Goal: Task Accomplishment & Management: Complete application form

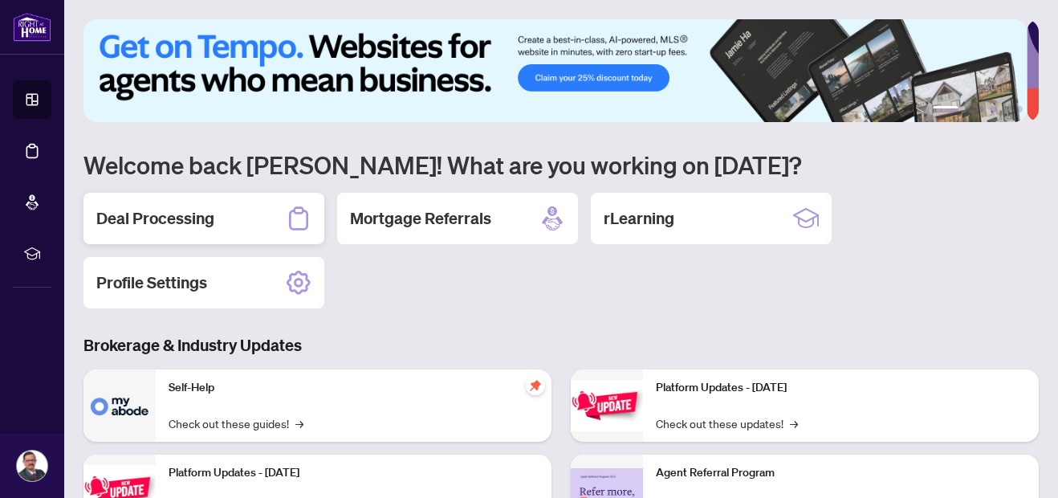
click at [161, 218] on h2 "Deal Processing" at bounding box center [155, 218] width 118 height 22
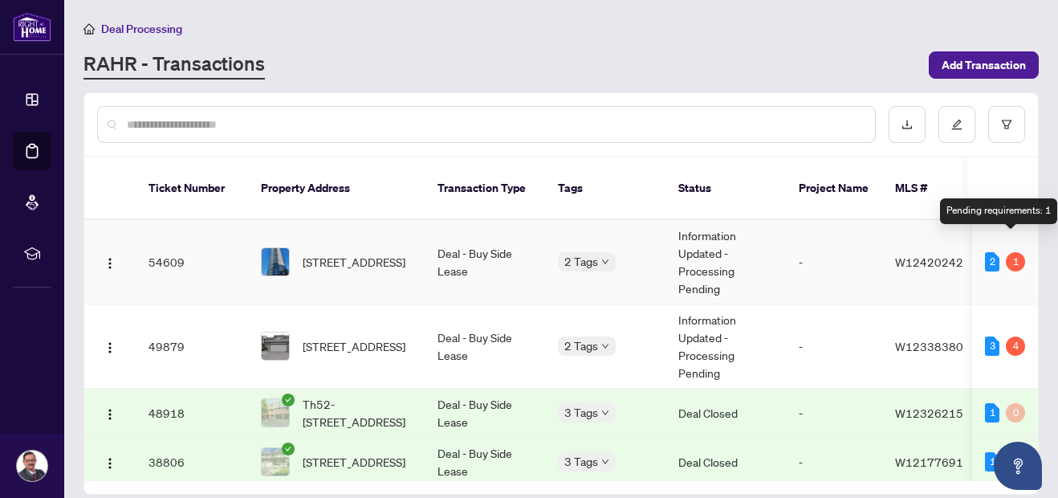
click at [1013, 252] on div "1" at bounding box center [1015, 261] width 19 height 19
click at [474, 245] on td "Deal - Buy Side Lease" at bounding box center [485, 262] width 120 height 84
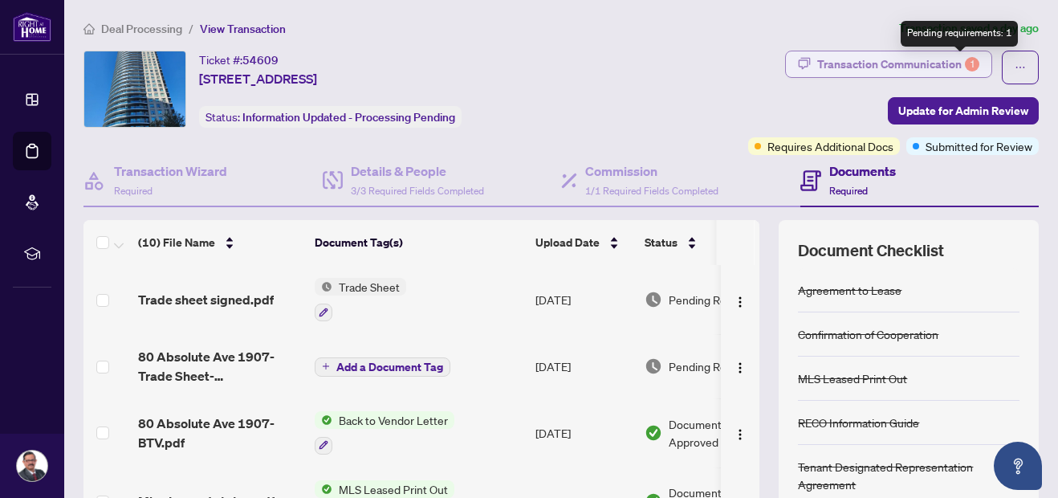
click at [965, 67] on div "1" at bounding box center [972, 64] width 14 height 14
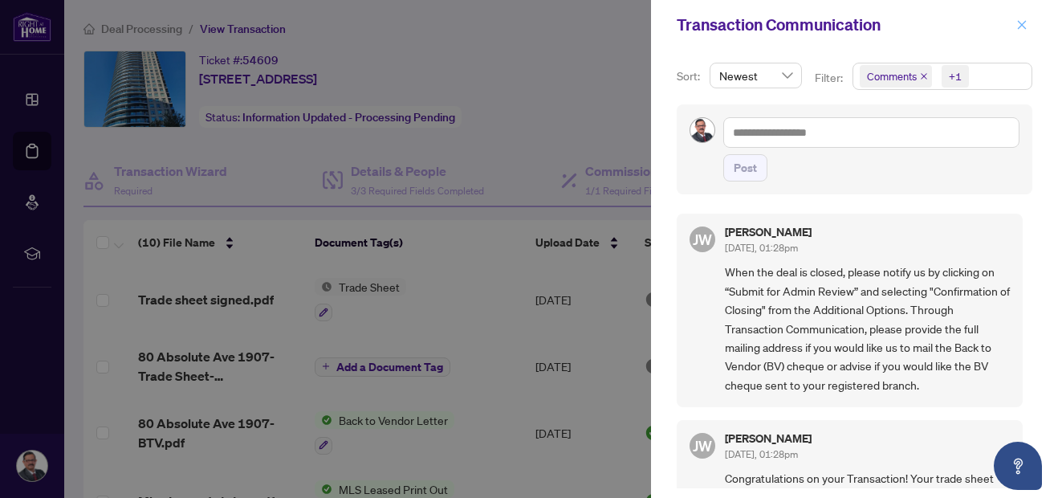
click at [1013, 26] on button "button" at bounding box center [1021, 24] width 21 height 19
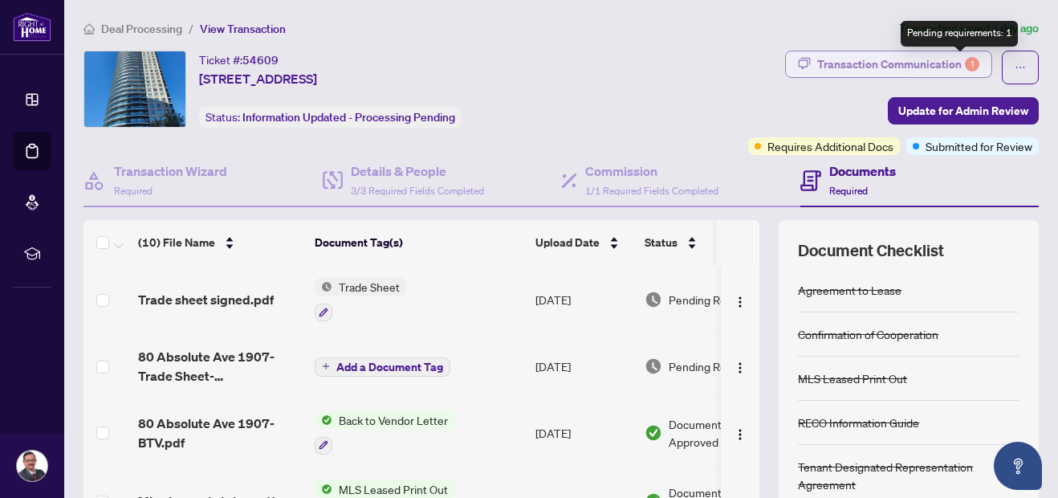
click at [965, 65] on div "1" at bounding box center [972, 64] width 14 height 14
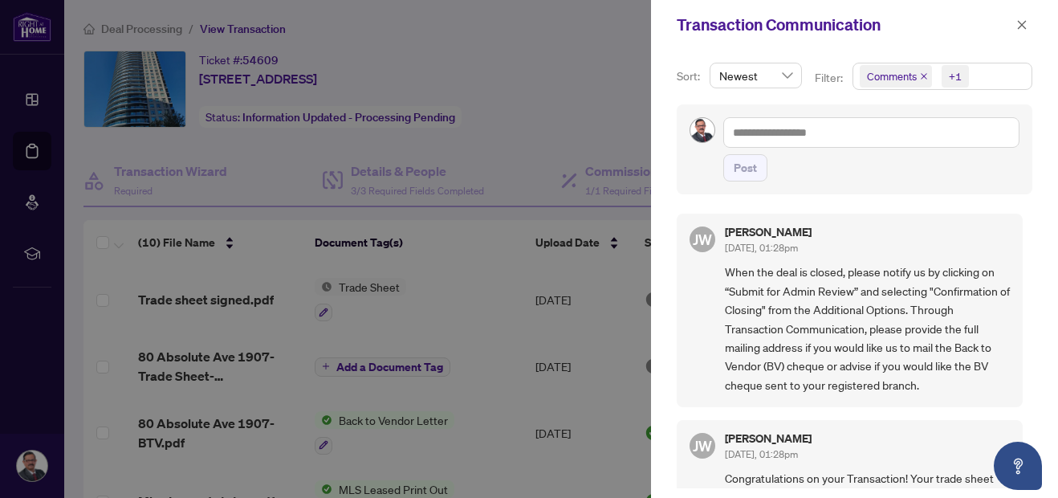
click at [580, 105] on div at bounding box center [529, 249] width 1058 height 498
click at [1022, 26] on icon "close" at bounding box center [1022, 24] width 9 height 9
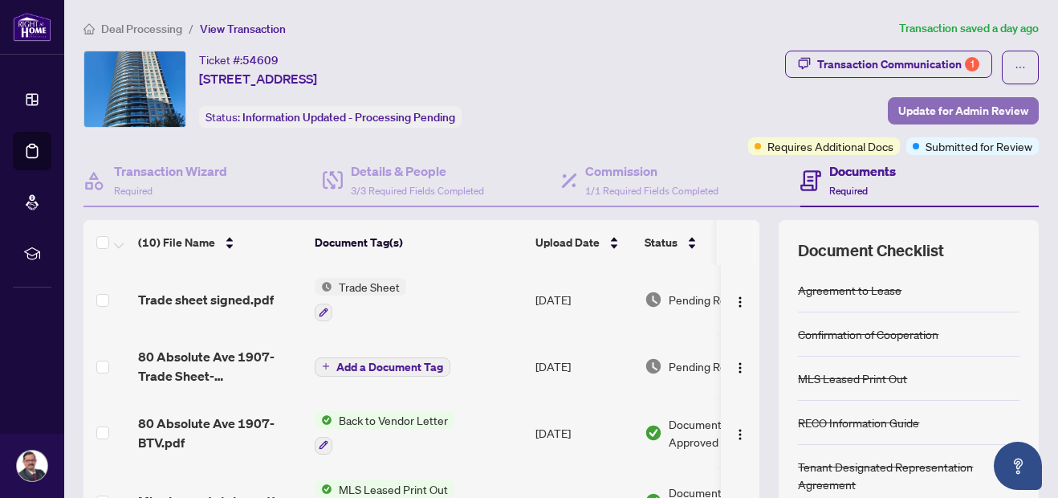
click at [978, 114] on span "Update for Admin Review" at bounding box center [963, 111] width 130 height 26
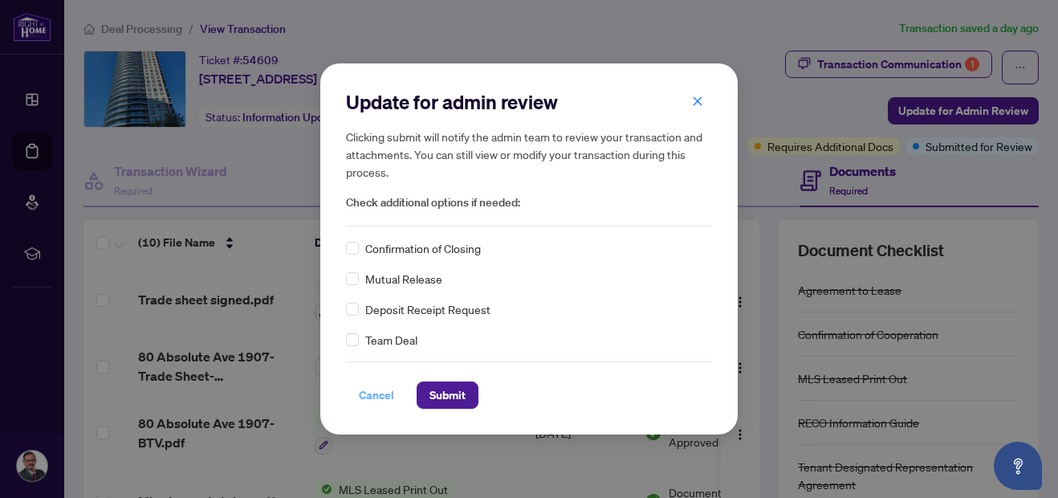
click at [365, 397] on span "Cancel" at bounding box center [376, 395] width 35 height 26
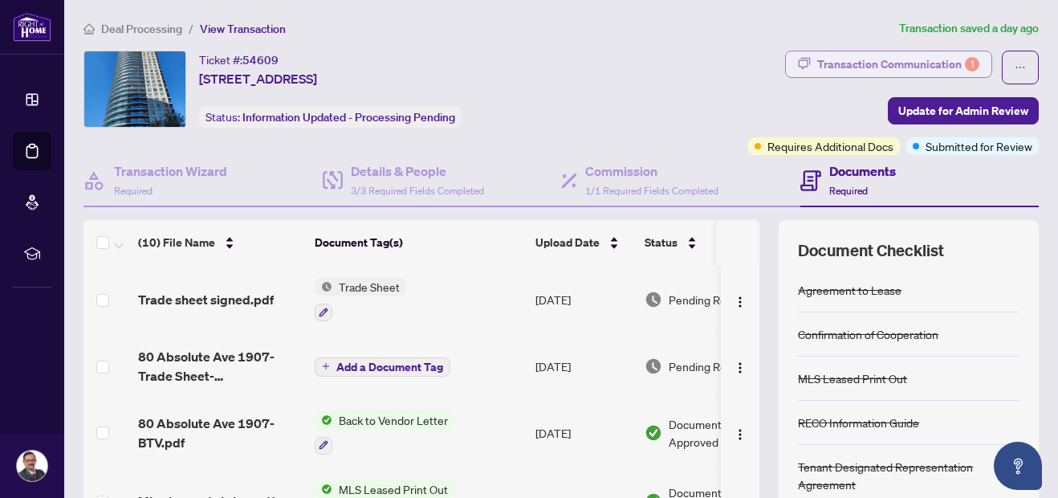
click at [937, 69] on div "Transaction Communication 1" at bounding box center [898, 64] width 162 height 26
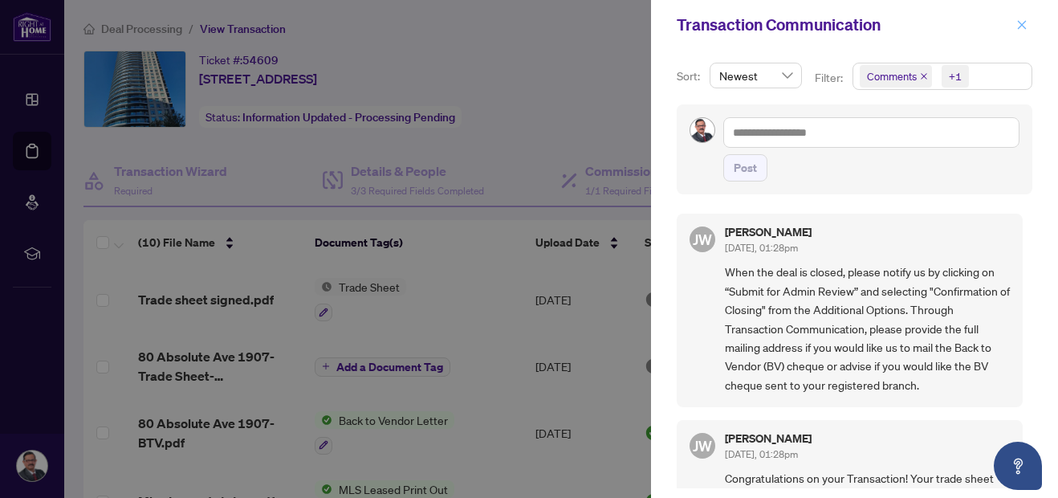
click at [1024, 23] on icon "close" at bounding box center [1022, 24] width 9 height 9
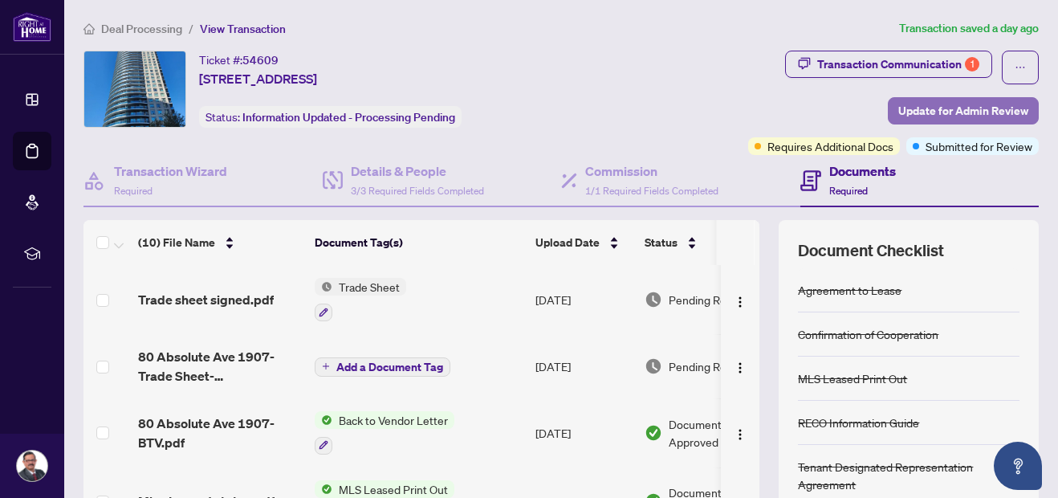
click at [941, 107] on span "Update for Admin Review" at bounding box center [963, 111] width 130 height 26
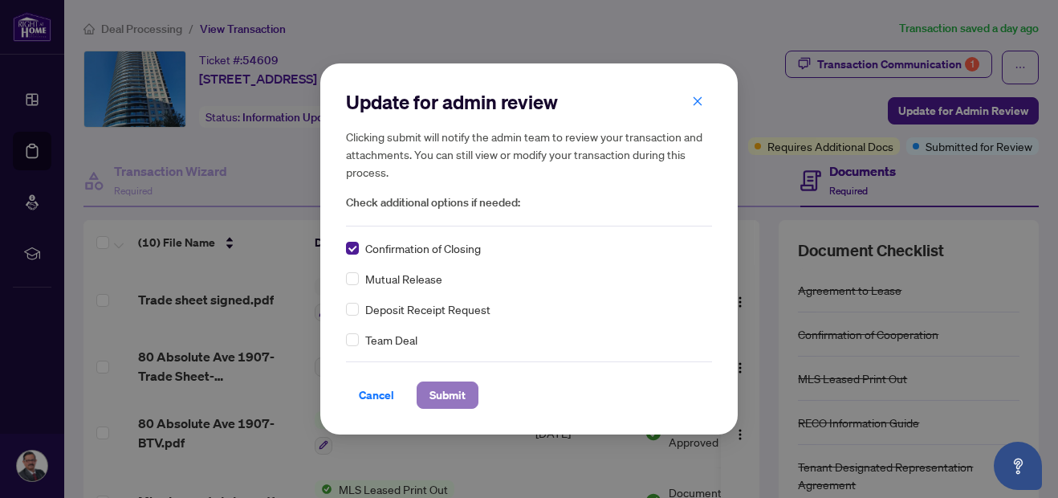
click at [450, 393] on span "Submit" at bounding box center [447, 395] width 36 height 26
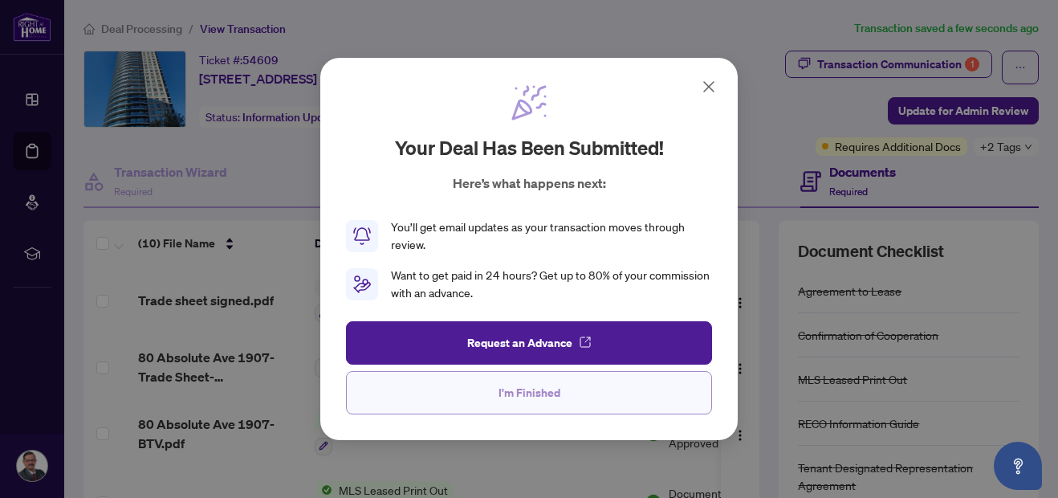
click at [555, 403] on span "I'm Finished" at bounding box center [530, 393] width 62 height 26
